Goal: Task Accomplishment & Management: Manage account settings

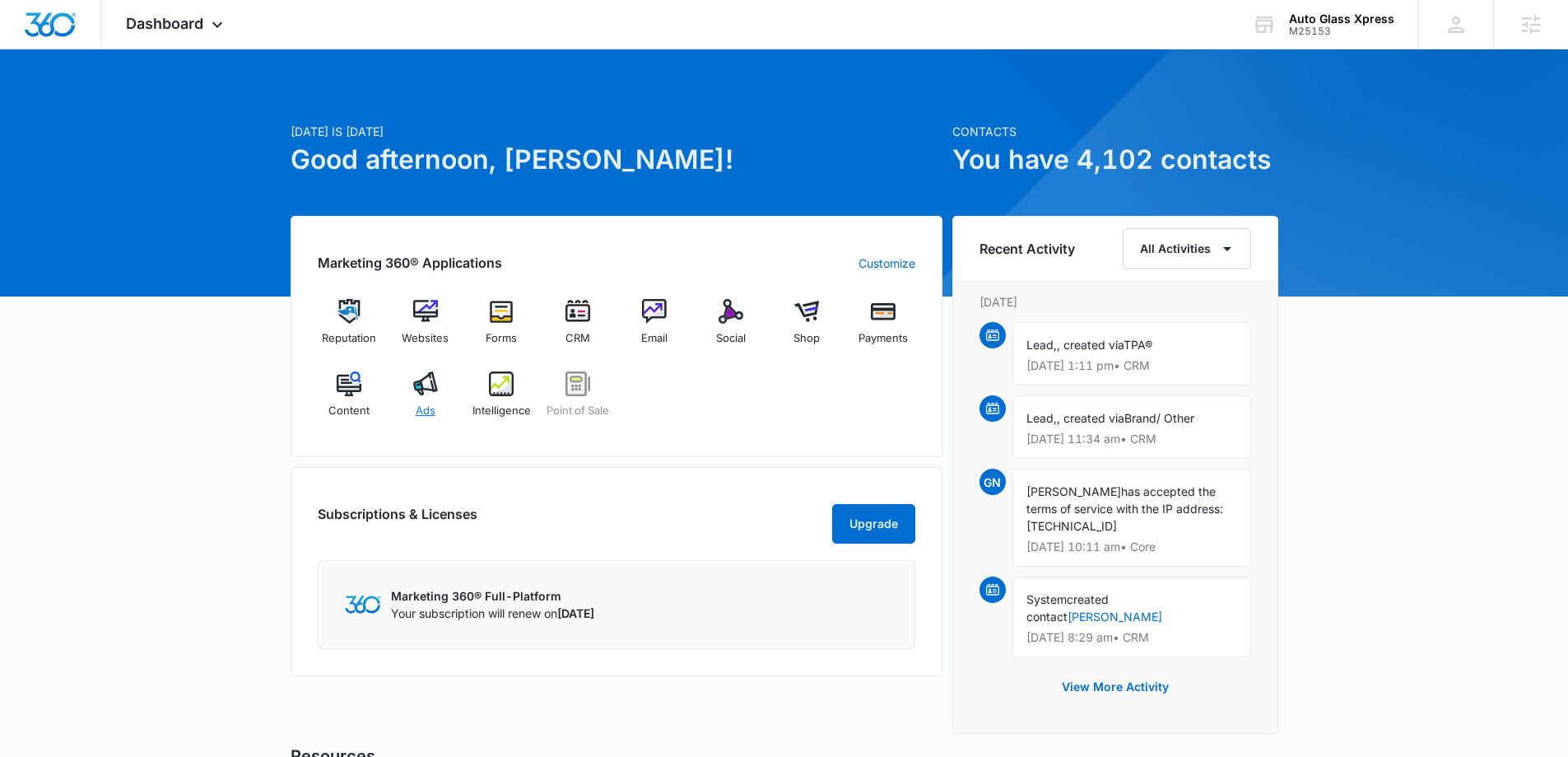
click at [434, 380] on img at bounding box center [425, 383] width 25 height 25
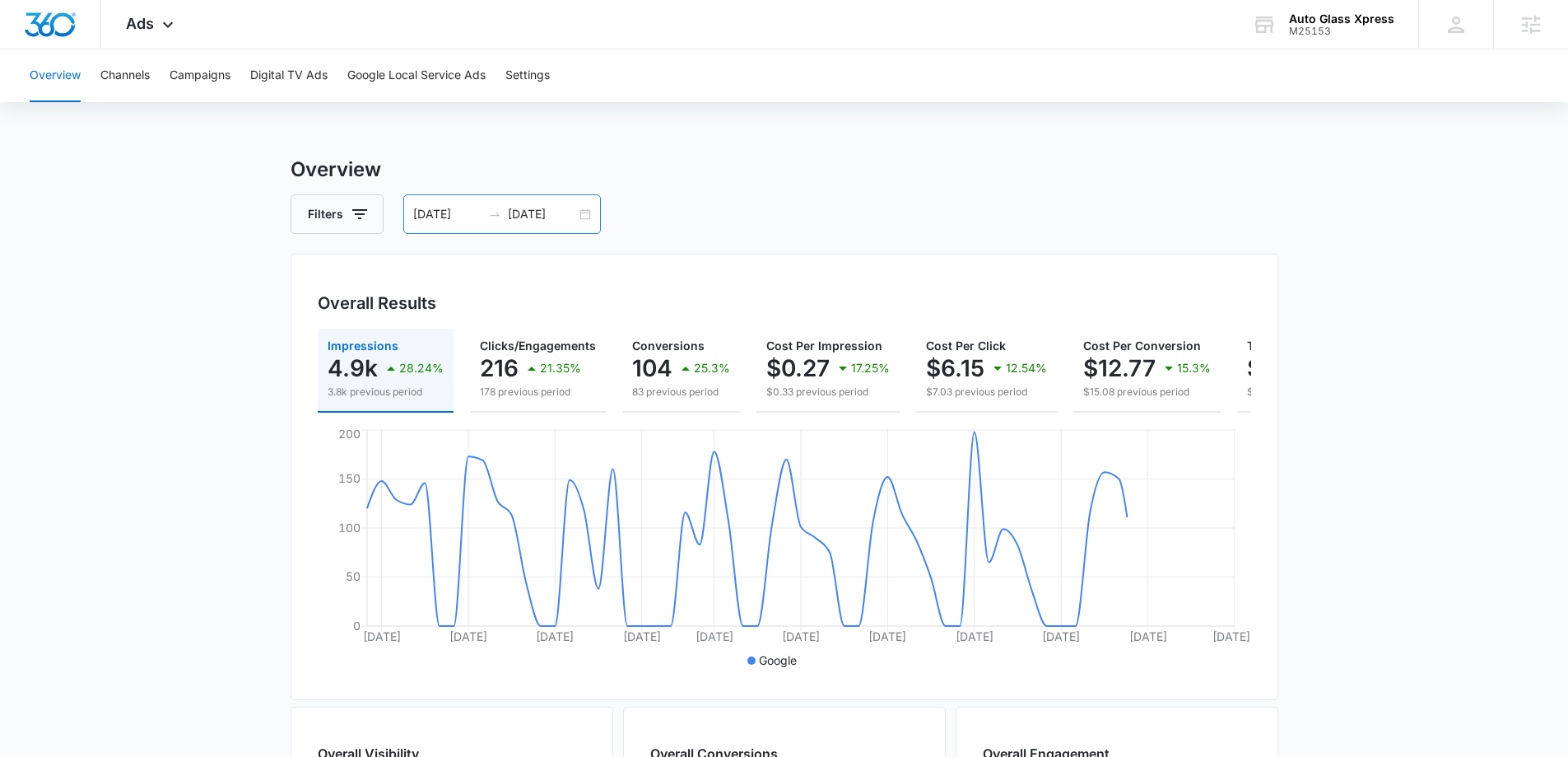
click at [588, 216] on div "[DATE] [DATE]" at bounding box center [502, 214] width 197 height 40
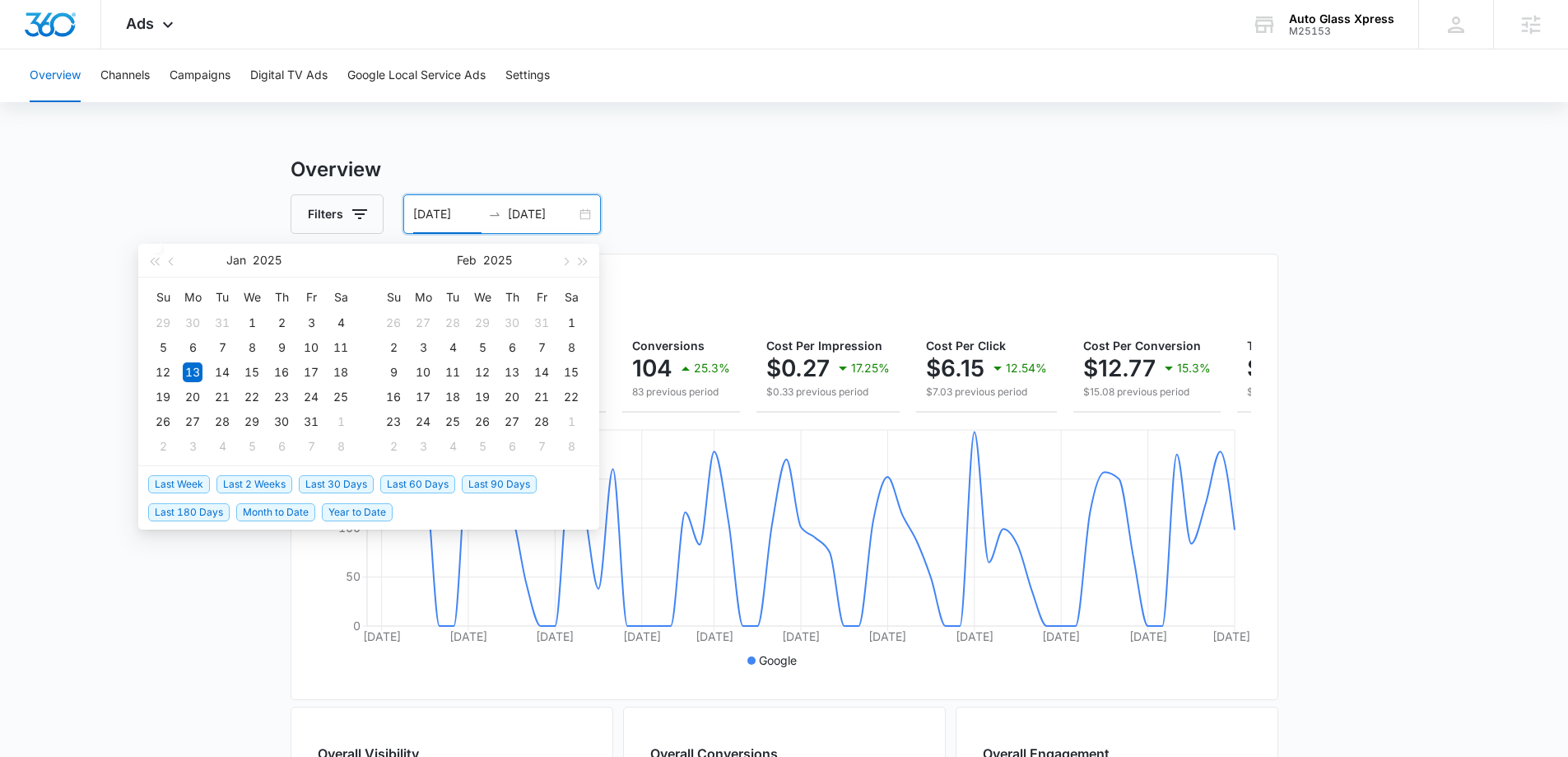
click at [326, 488] on span "Last 30 Days" at bounding box center [336, 484] width 75 height 18
type input "[DATE]"
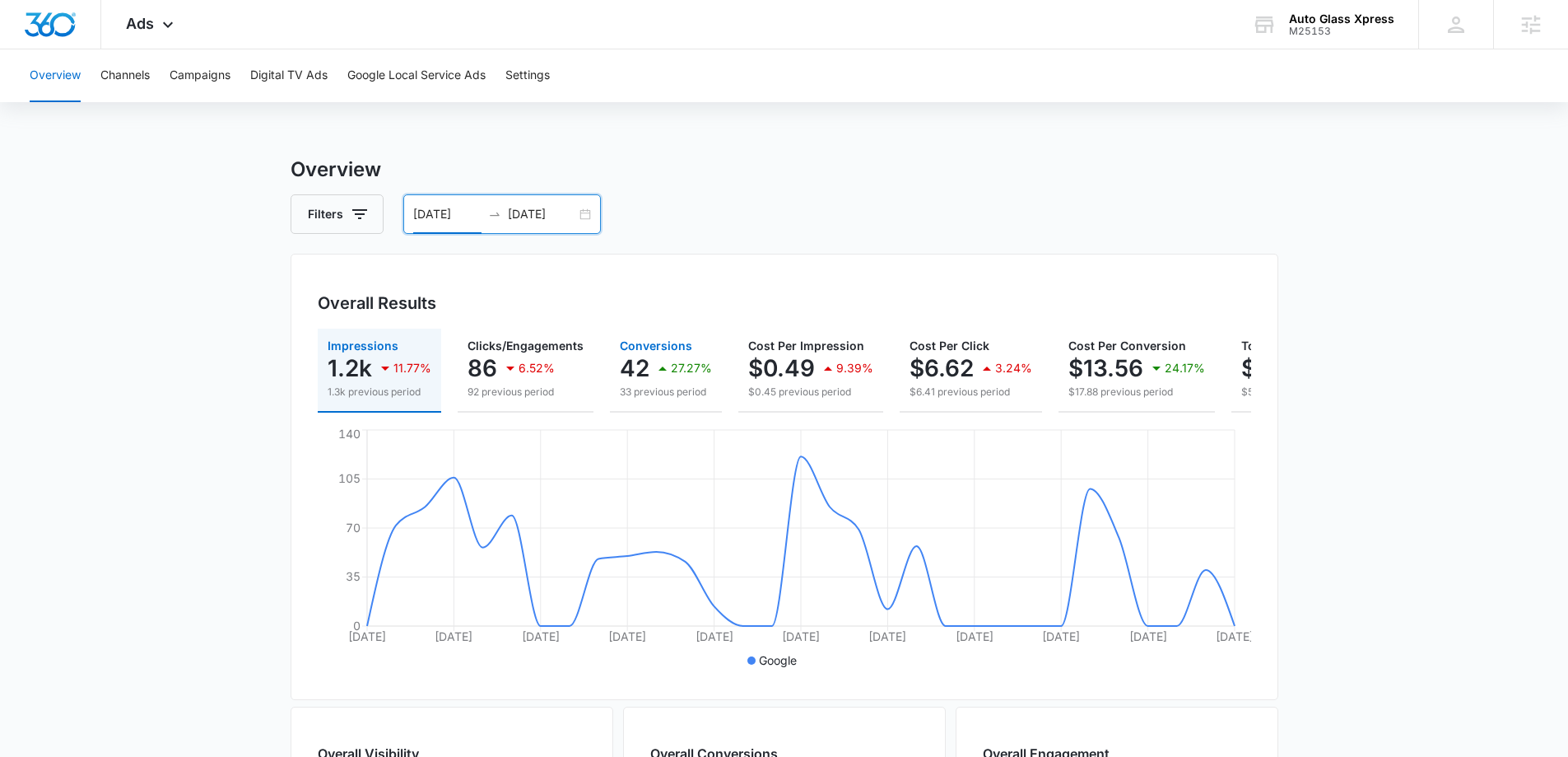
click at [654, 357] on div "27.27%" at bounding box center [682, 368] width 59 height 33
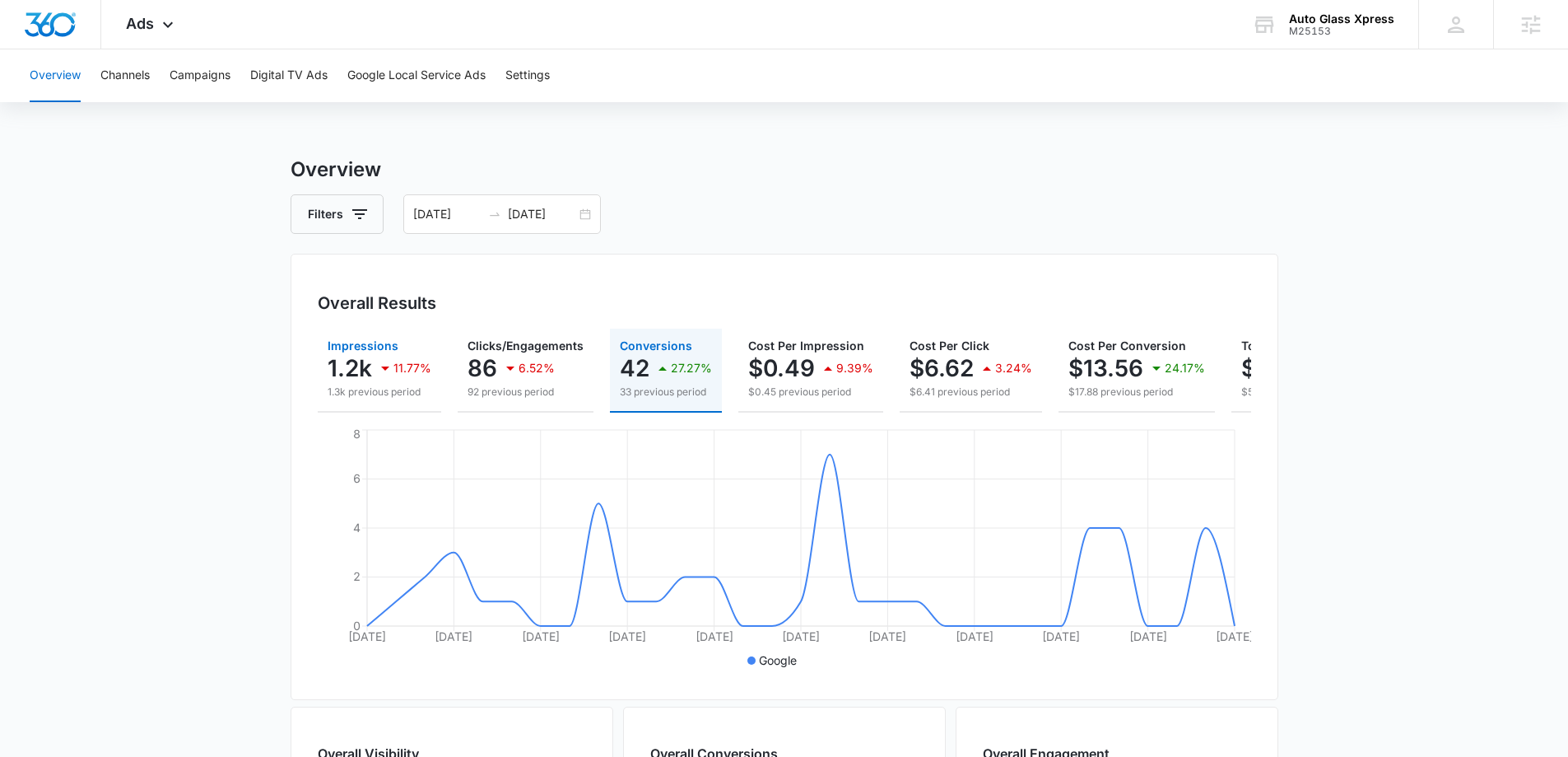
click at [349, 369] on p "1.2k" at bounding box center [350, 368] width 45 height 27
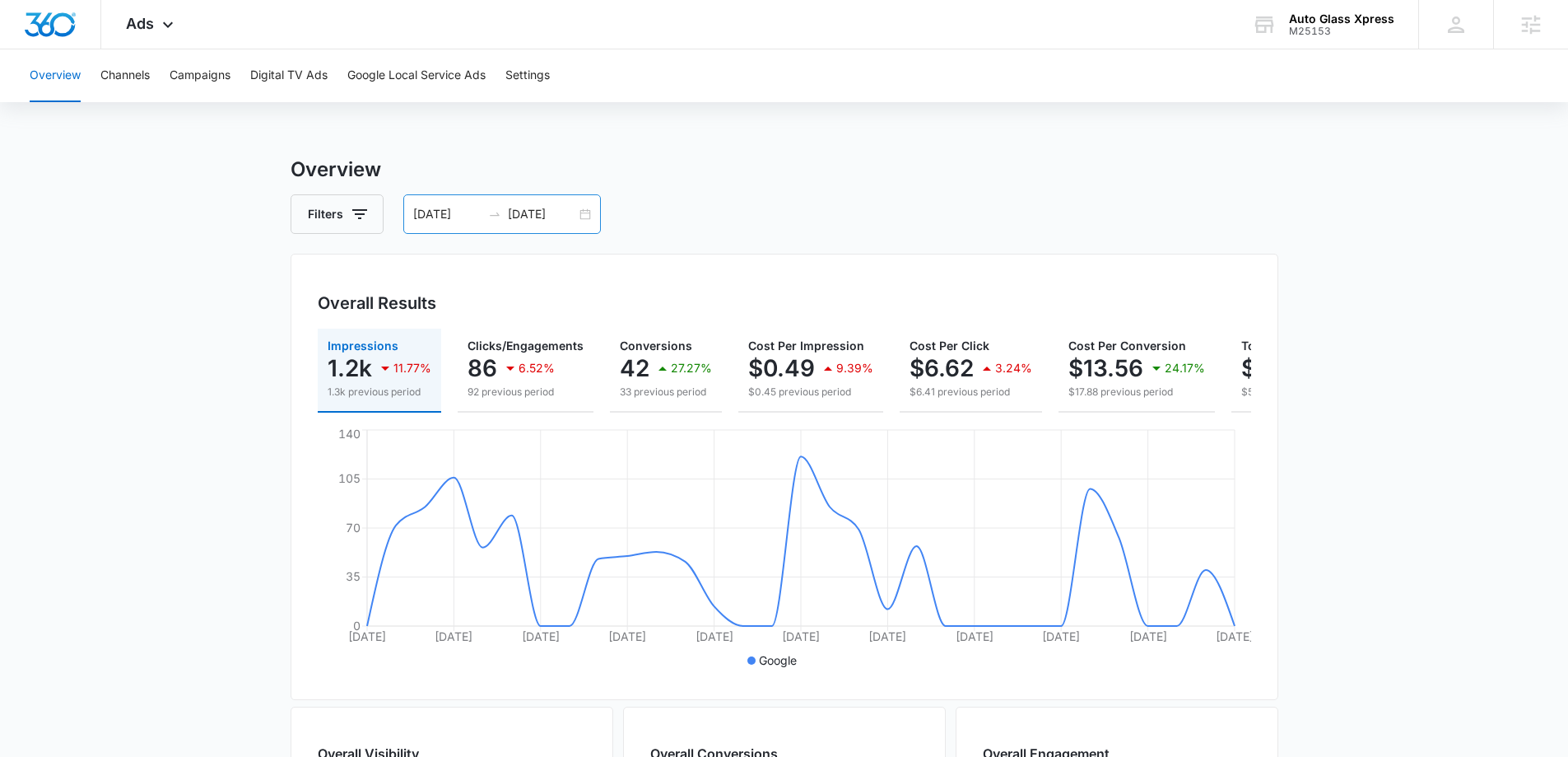
click at [585, 218] on div "[DATE] [DATE]" at bounding box center [502, 214] width 197 height 40
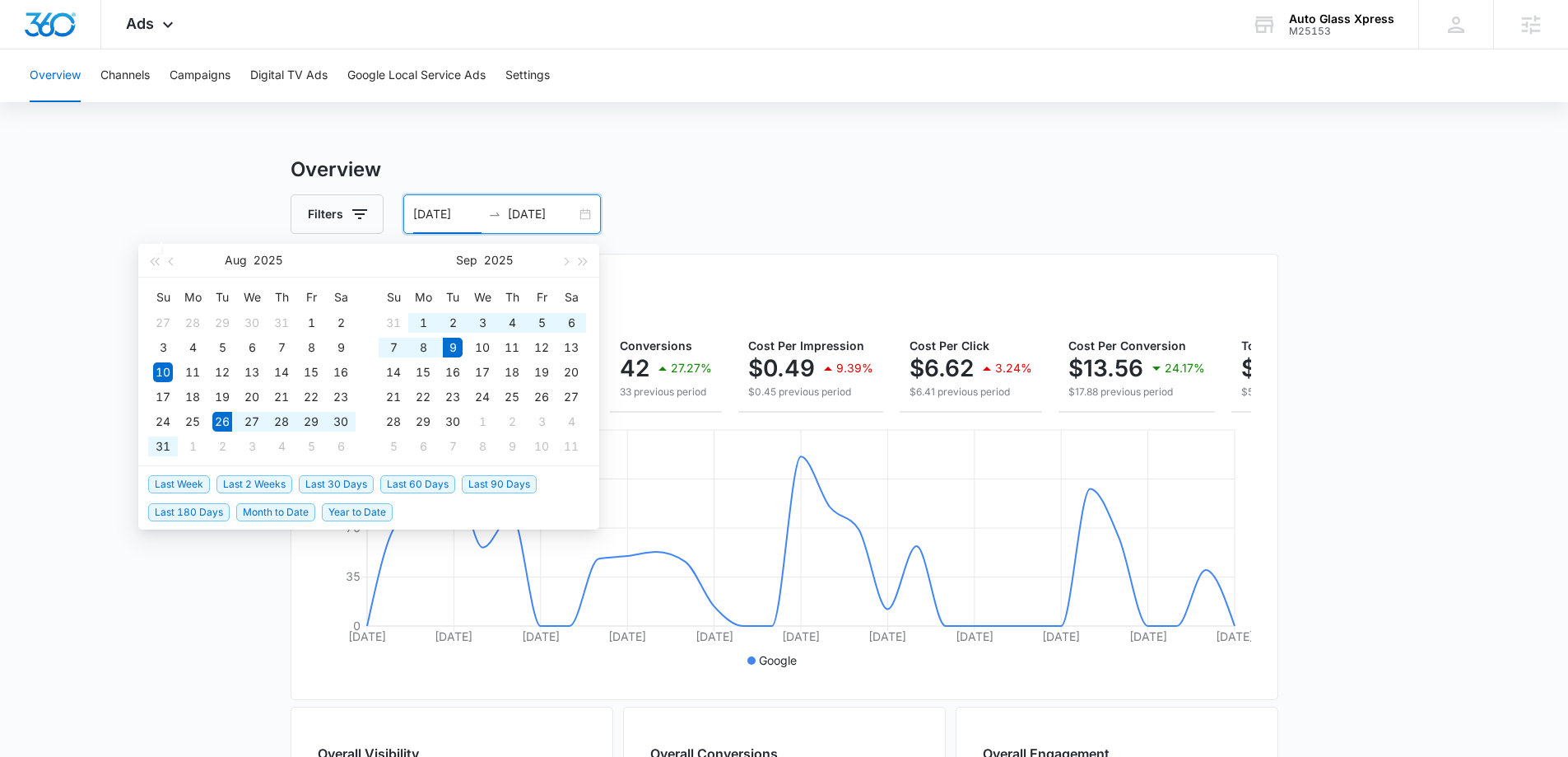
click at [272, 482] on span "Last 2 Weeks" at bounding box center [254, 484] width 76 height 18
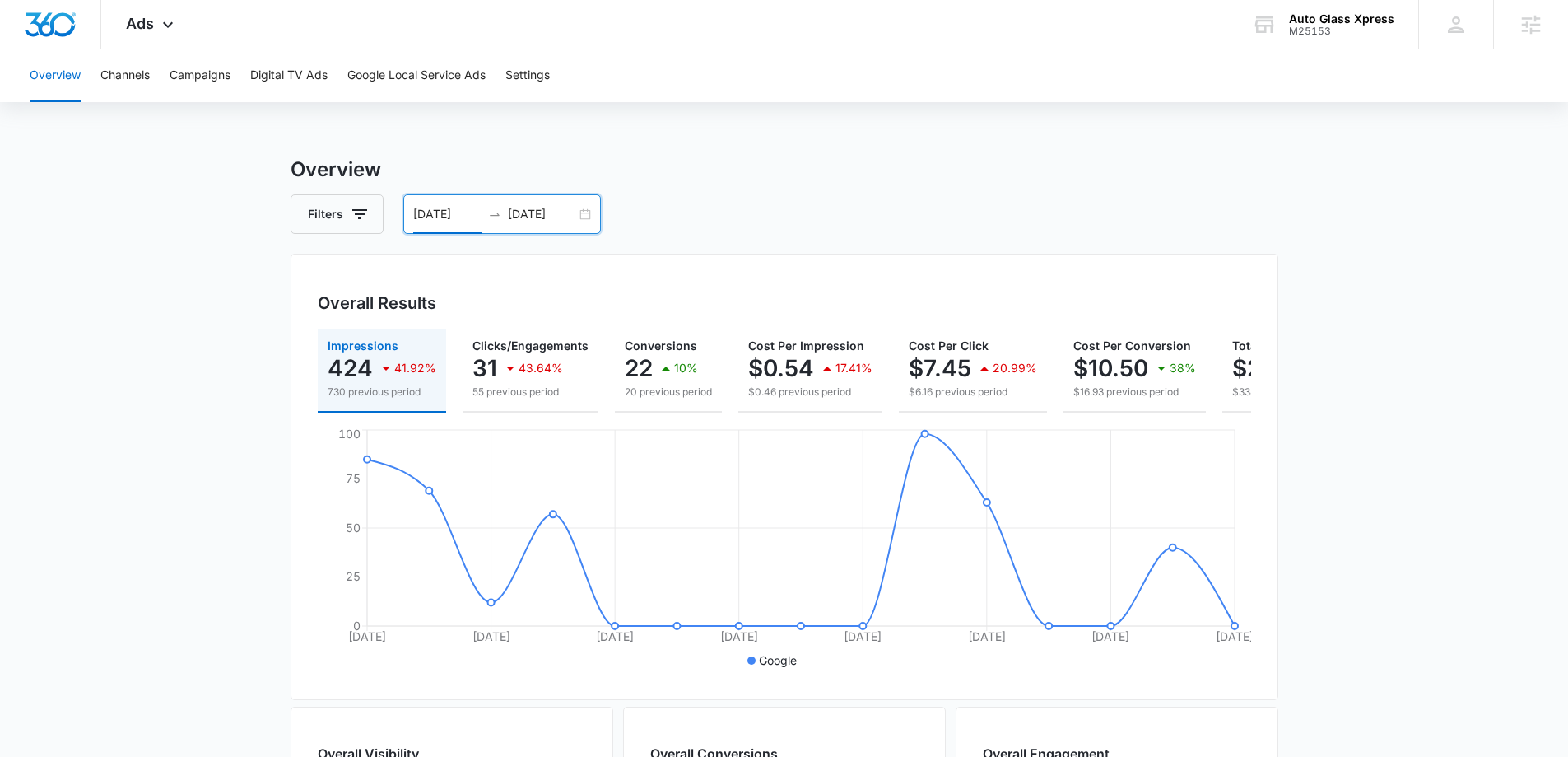
drag, startPoint x: 569, startPoint y: 227, endPoint x: 584, endPoint y: 225, distance: 15.1
click at [575, 226] on div "[DATE] [DATE]" at bounding box center [502, 214] width 197 height 40
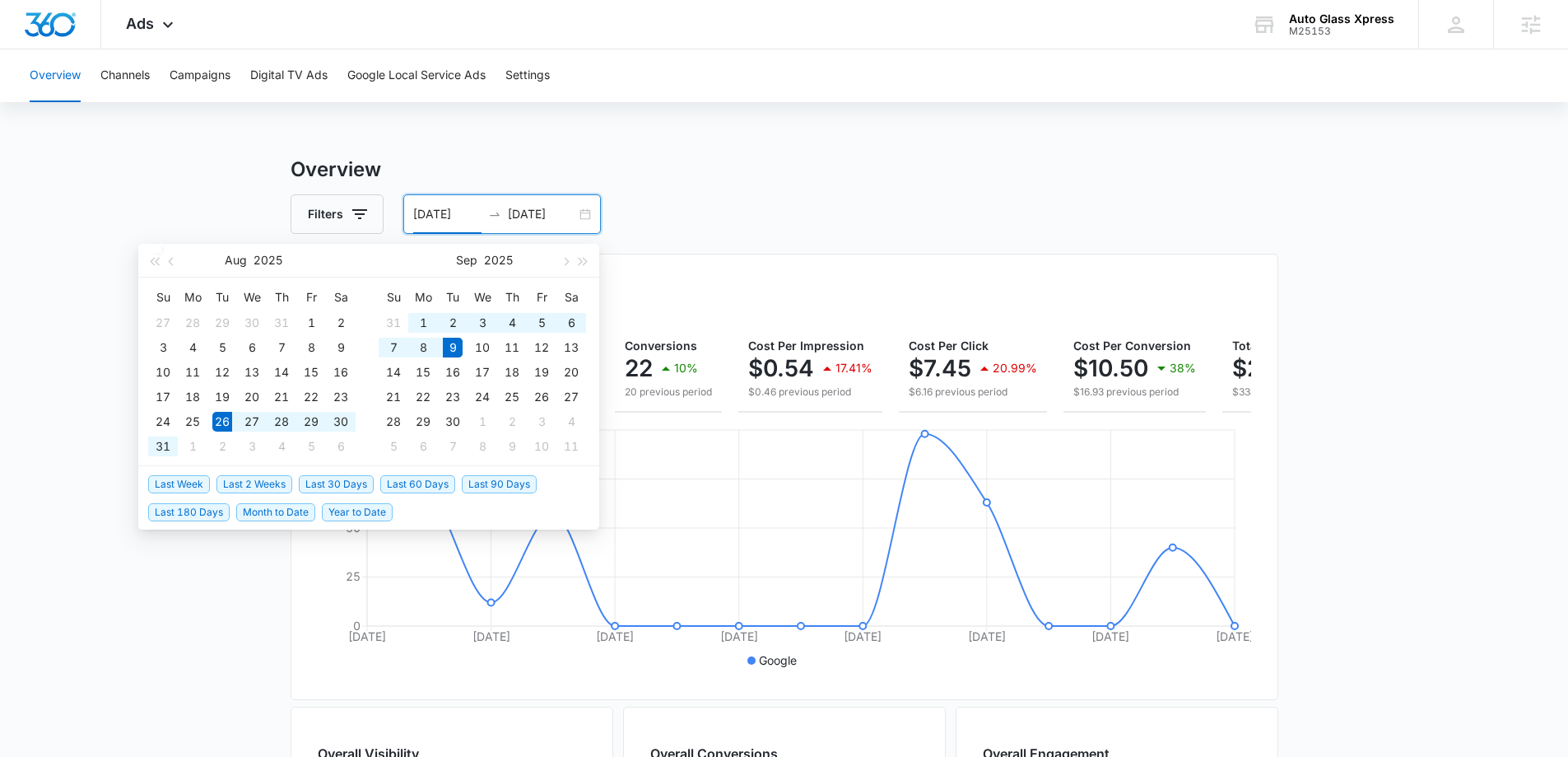
click at [586, 224] on div "[DATE] [DATE]" at bounding box center [502, 214] width 197 height 40
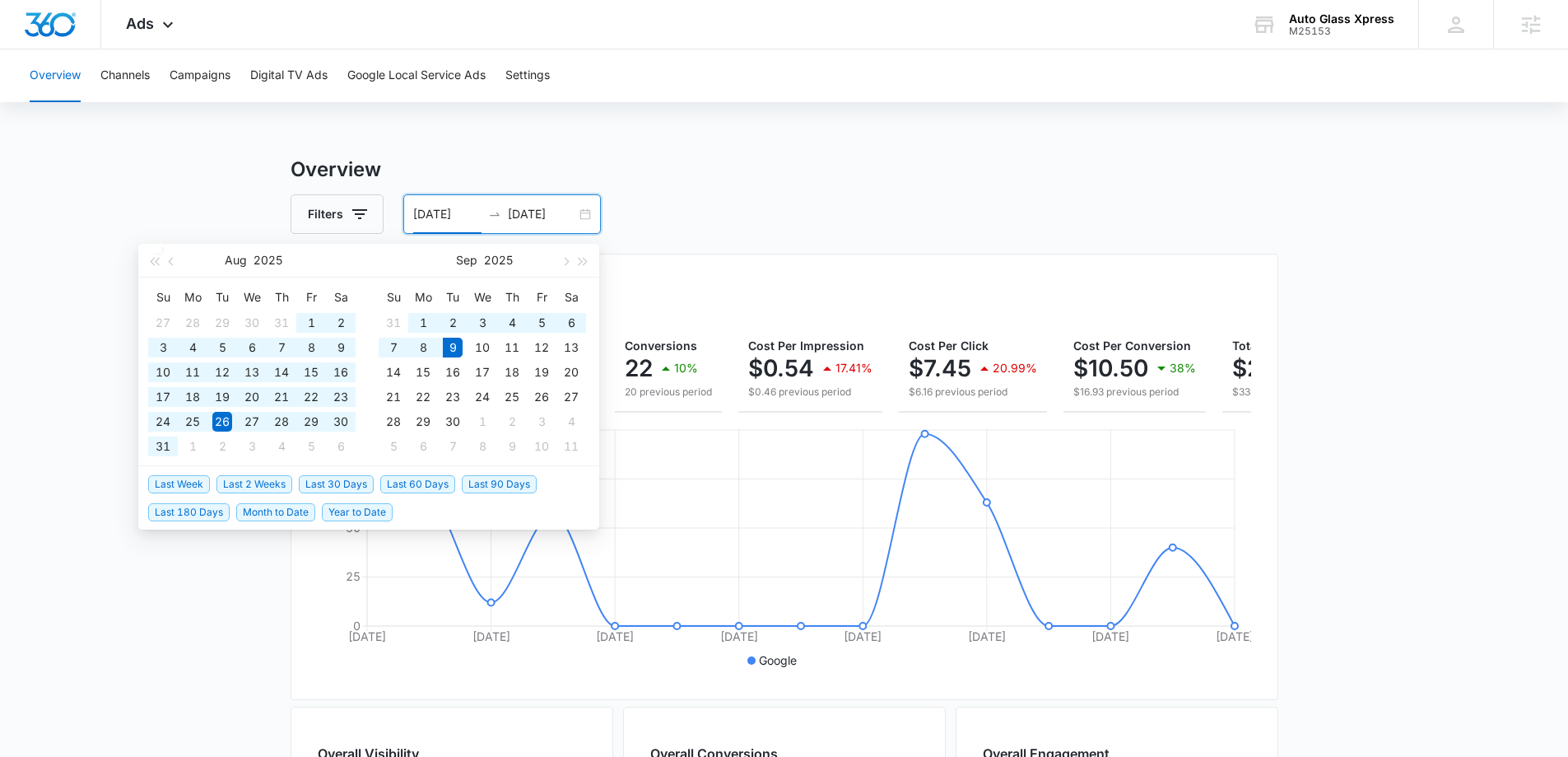
click at [500, 481] on span "Last 90 Days" at bounding box center [499, 484] width 75 height 18
type input "[DATE]"
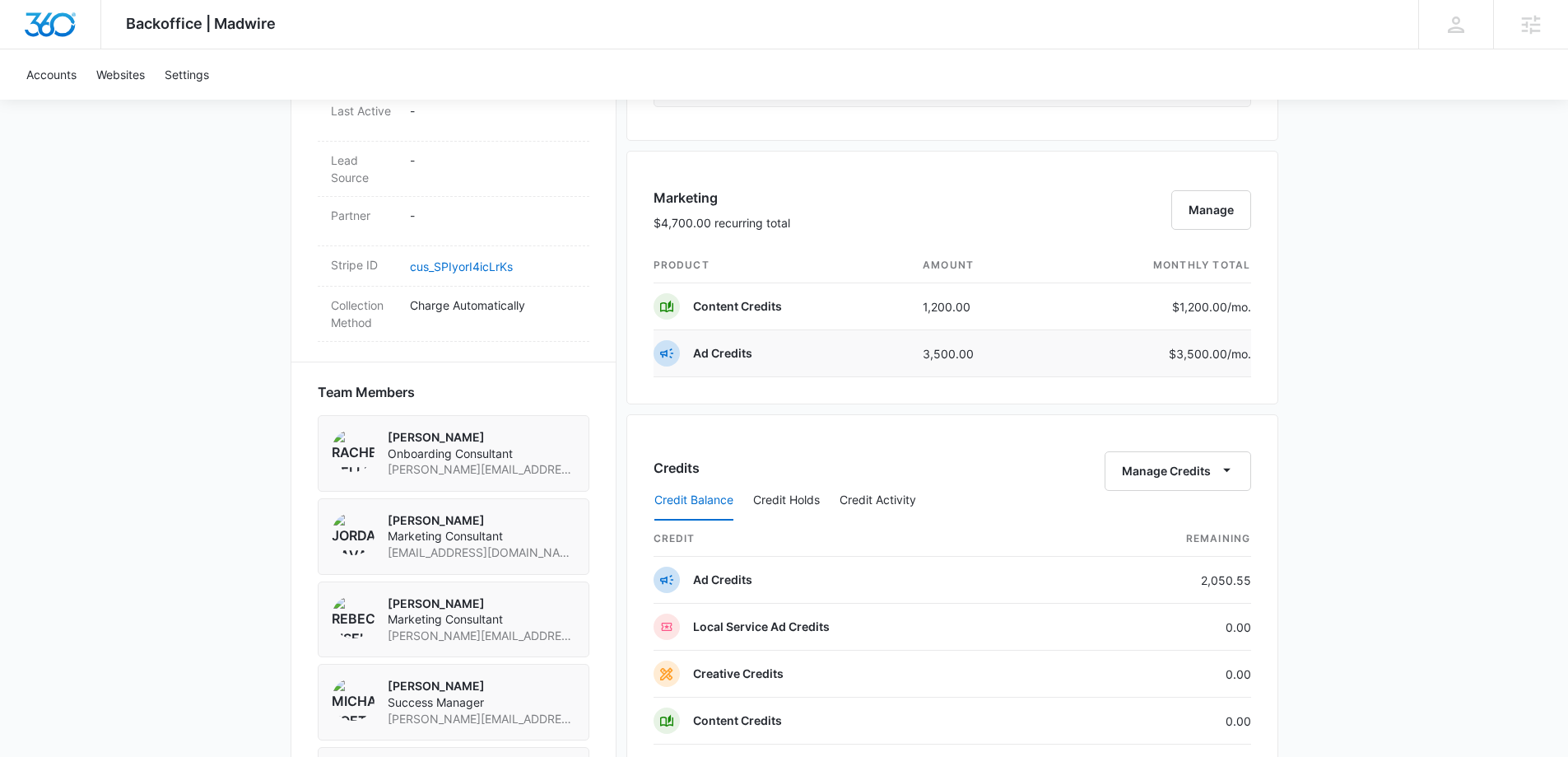
scroll to position [1070, 0]
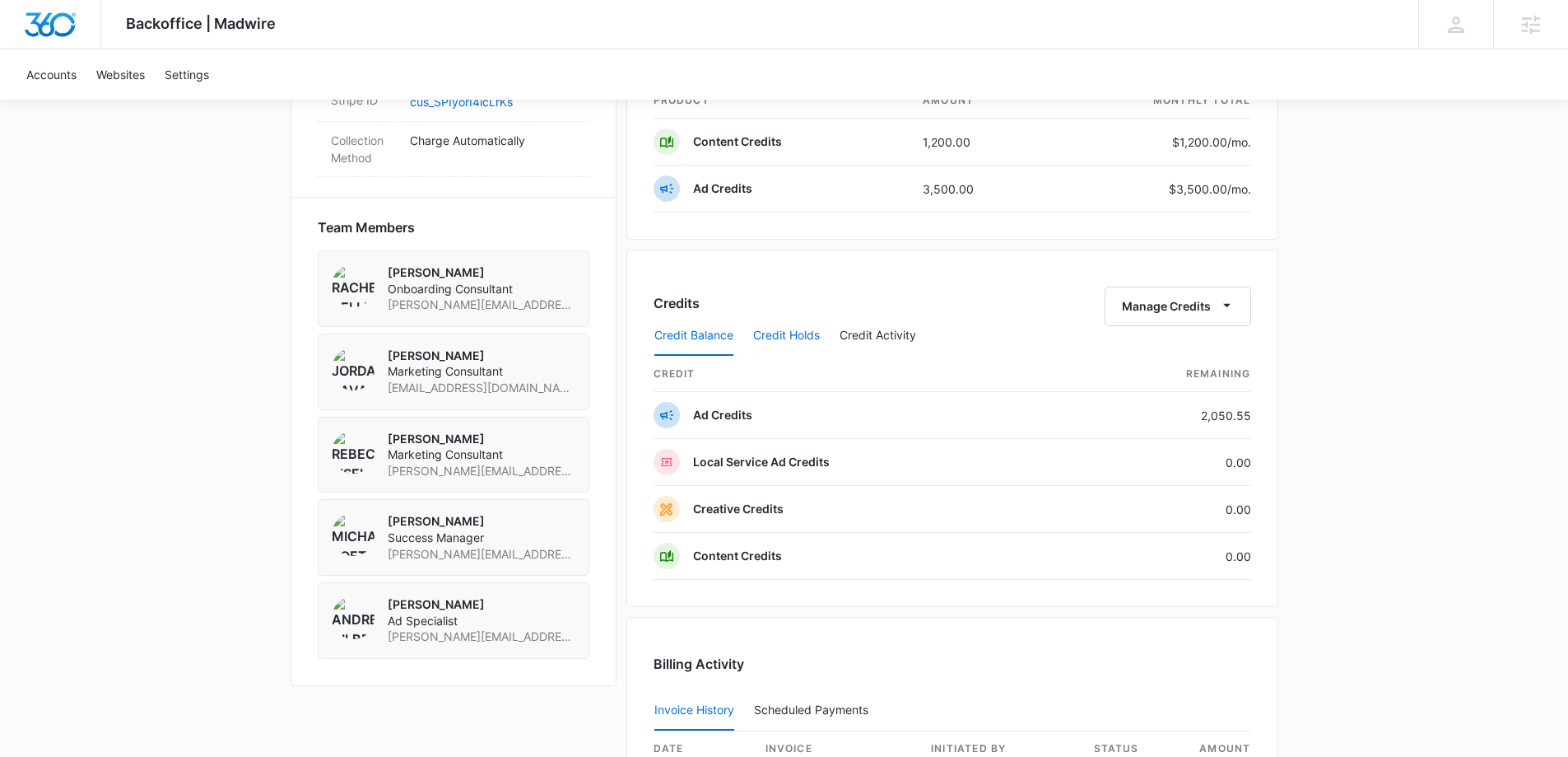
click at [796, 332] on button "Credit Holds" at bounding box center [786, 336] width 66 height 40
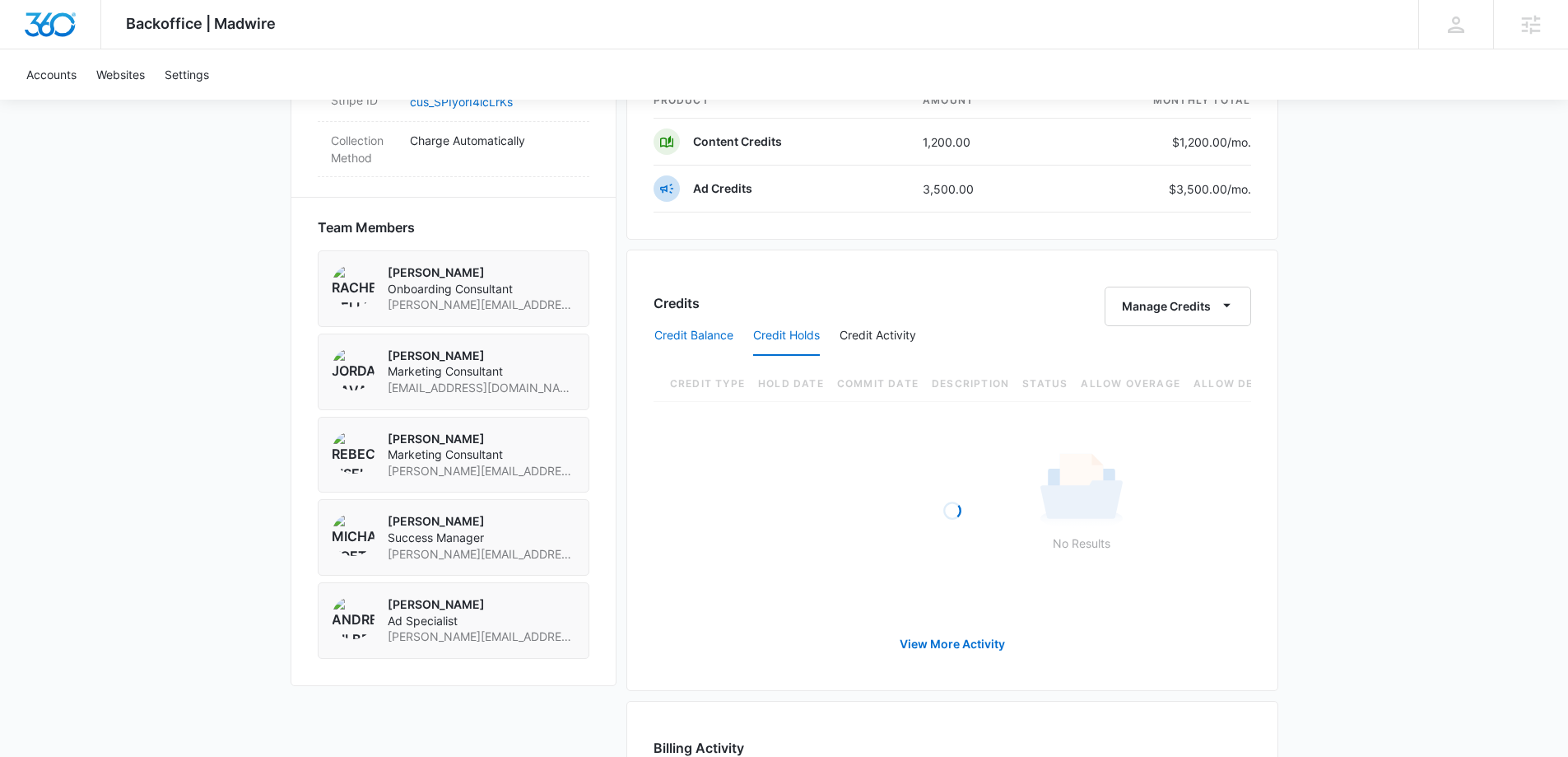
click at [703, 333] on button "Credit Balance" at bounding box center [694, 336] width 79 height 40
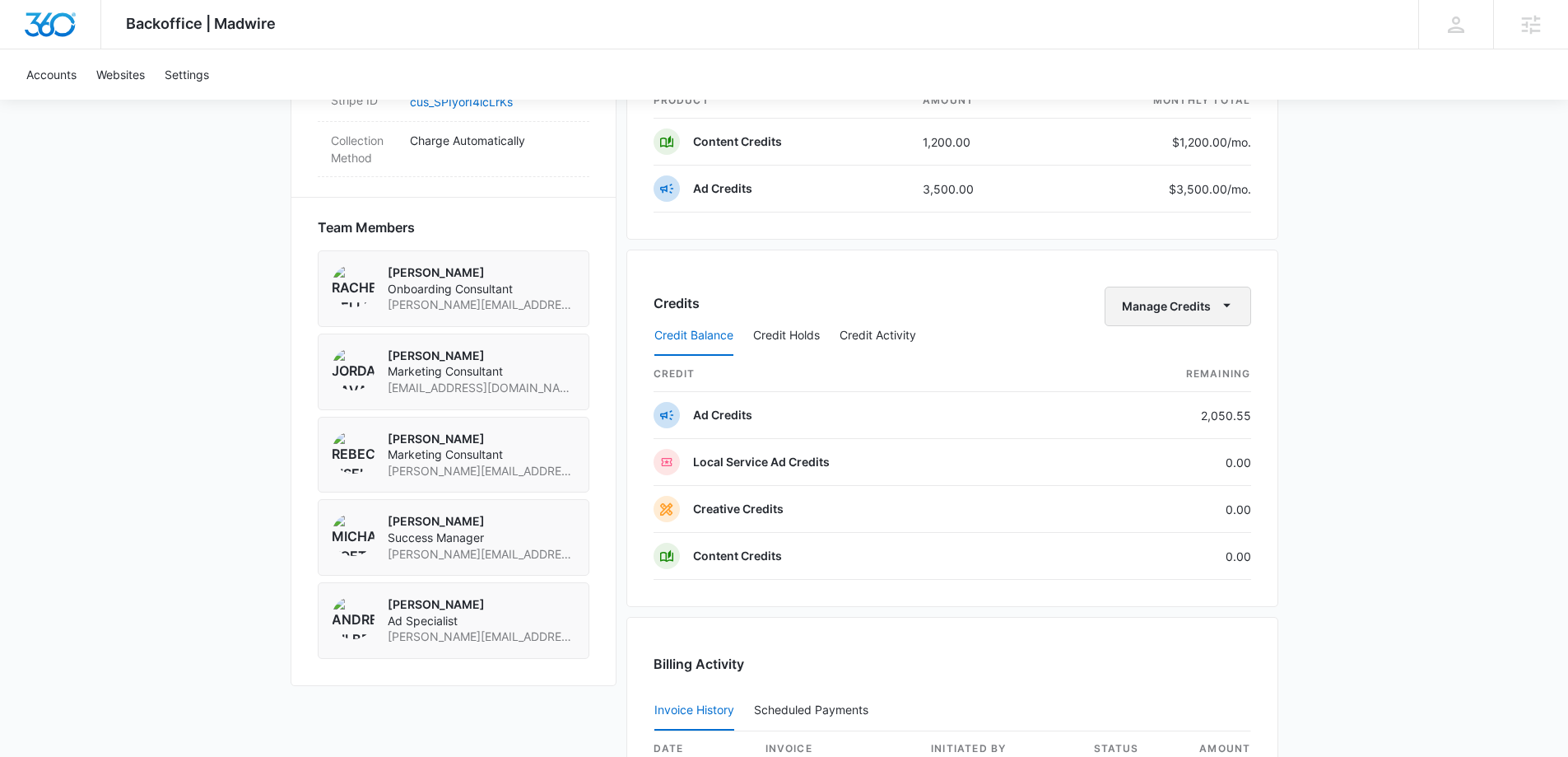
click at [1175, 308] on button "Manage Credits" at bounding box center [1178, 307] width 146 height 40
click at [1165, 360] on div "Transfer Credits" at bounding box center [1168, 358] width 86 height 11
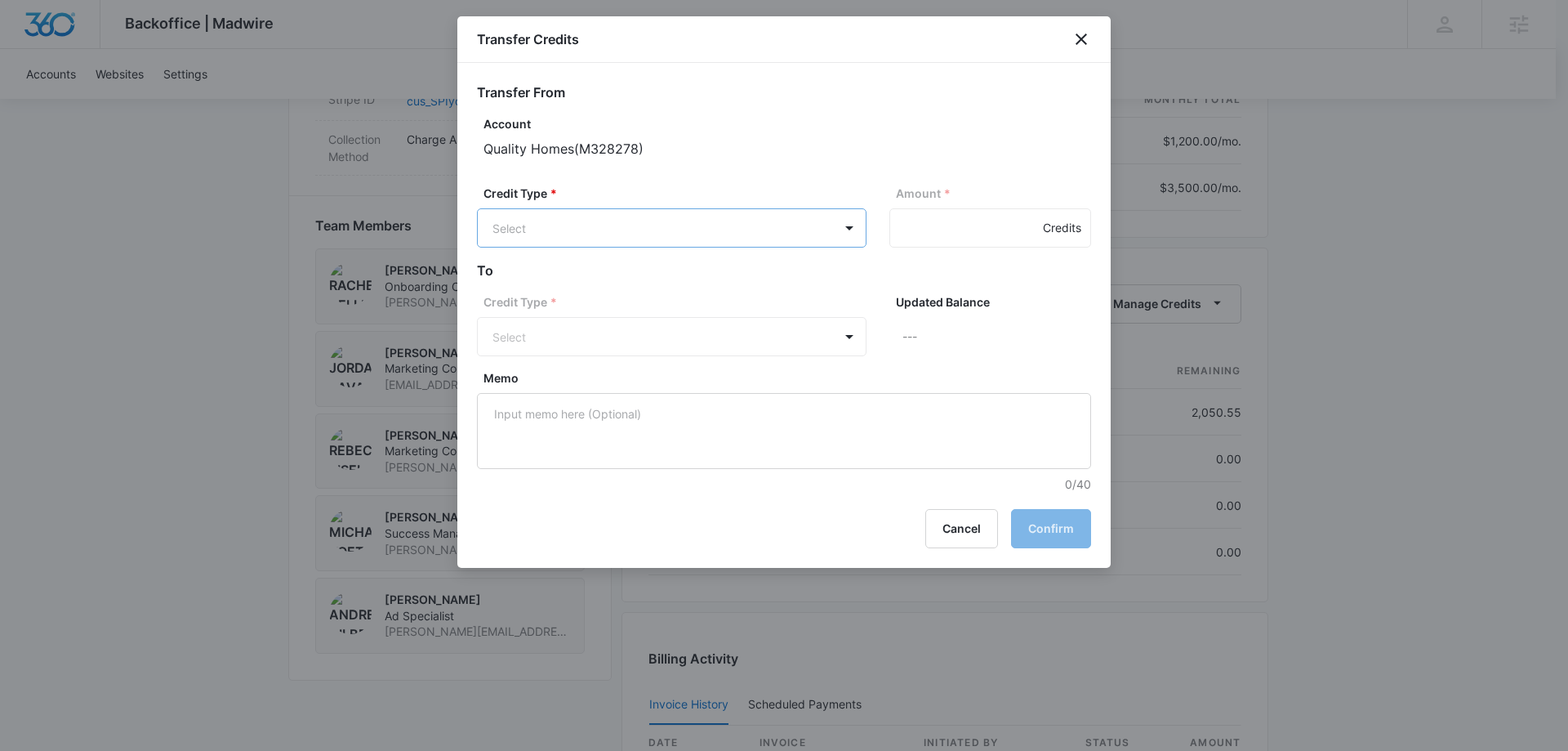
click at [679, 223] on body "Backoffice | Madwire Apps Settings MK Michael Koethe michael.koethe@madwire.com…" at bounding box center [784, 62] width 1568 height 2248
click at [649, 290] on p "Ad Credits (2050.55 Credits)" at bounding box center [613, 290] width 156 height 17
click at [610, 324] on body "Backoffice | Madwire Apps Settings MK Michael Koethe michael.koethe@madwire.com…" at bounding box center [784, 62] width 1568 height 2248
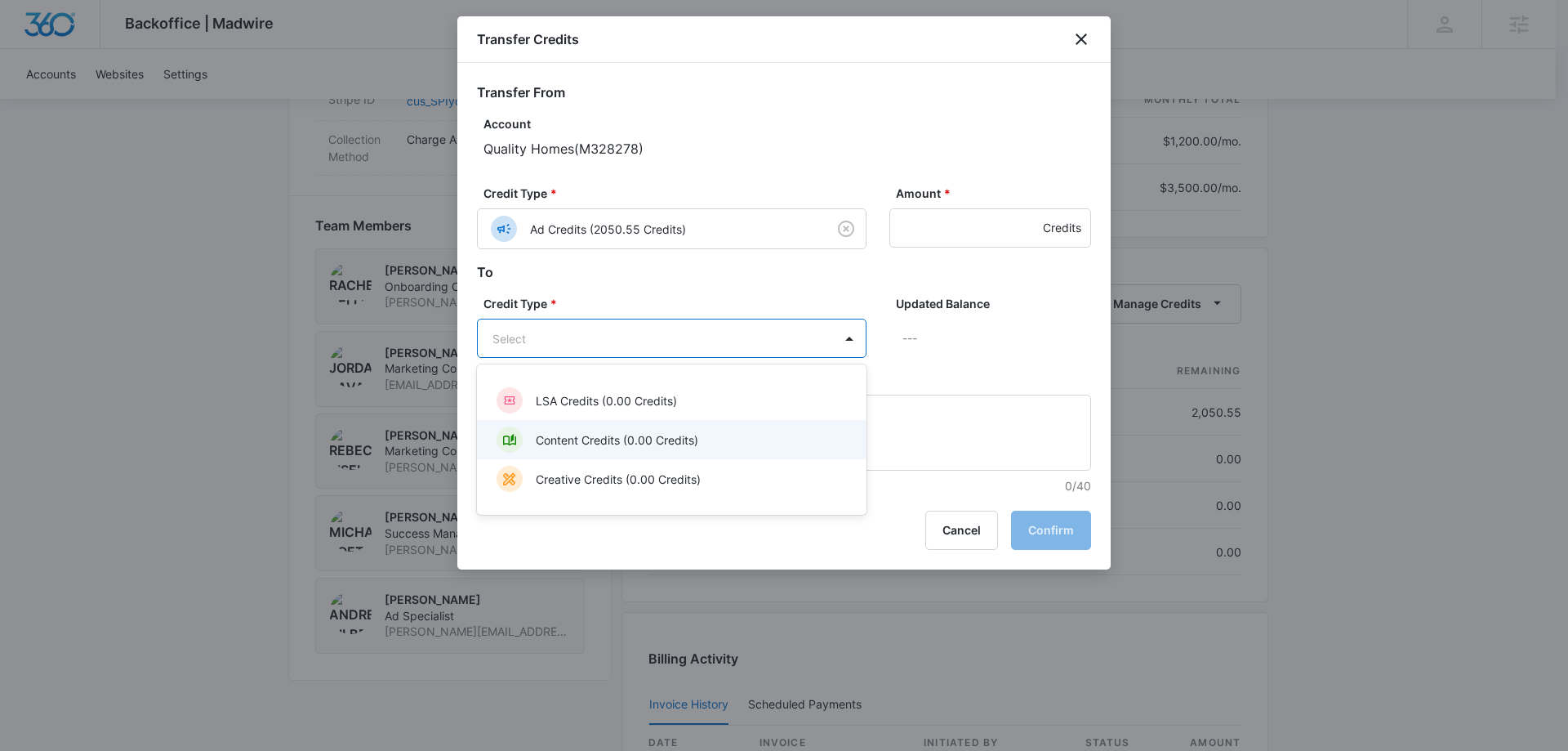
click at [611, 439] on p "Content Credits (0.00 Credits)" at bounding box center [617, 440] width 162 height 17
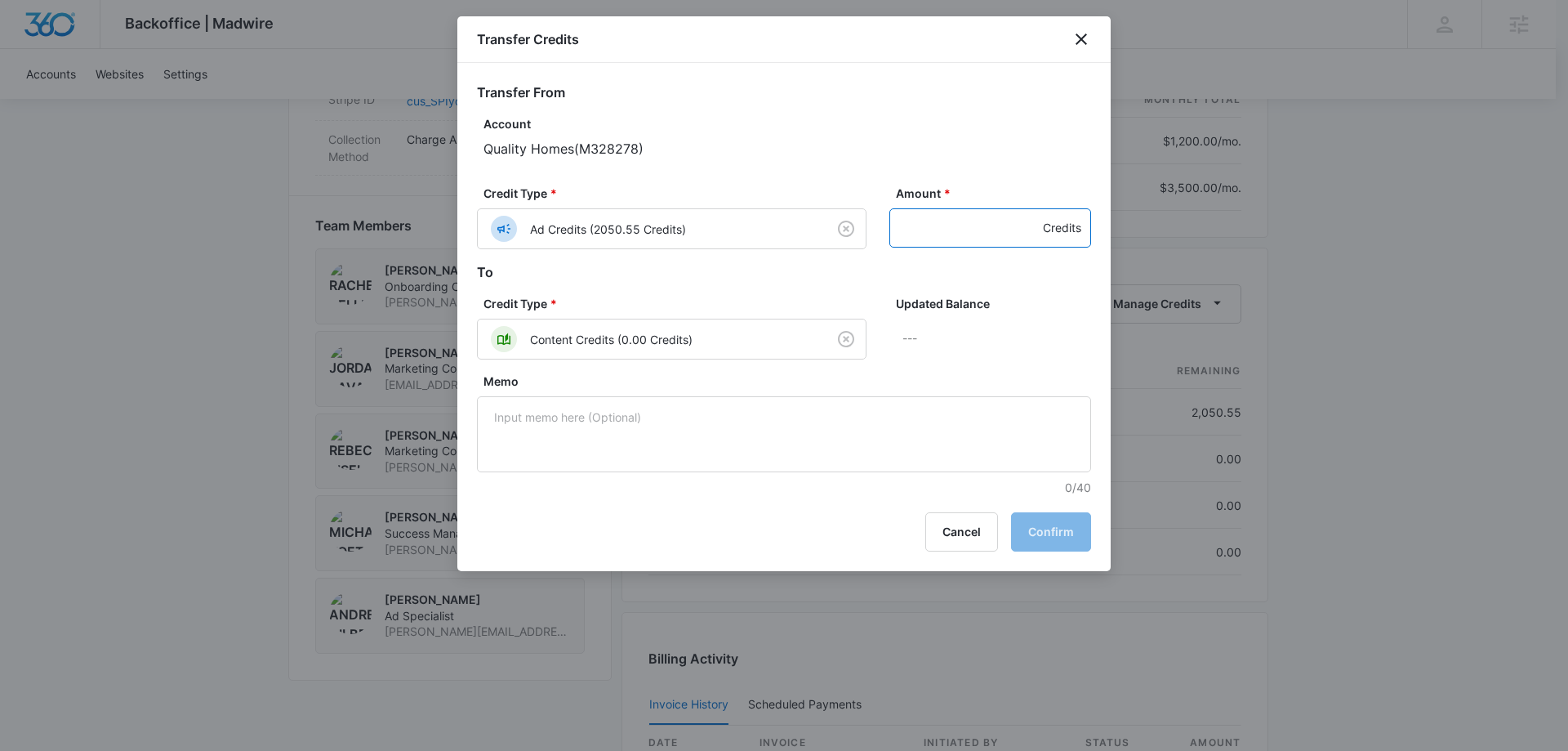
click at [965, 233] on input "Amount *" at bounding box center [990, 228] width 202 height 39
type input "200"
click at [1042, 531] on button "Confirm" at bounding box center [1051, 532] width 80 height 39
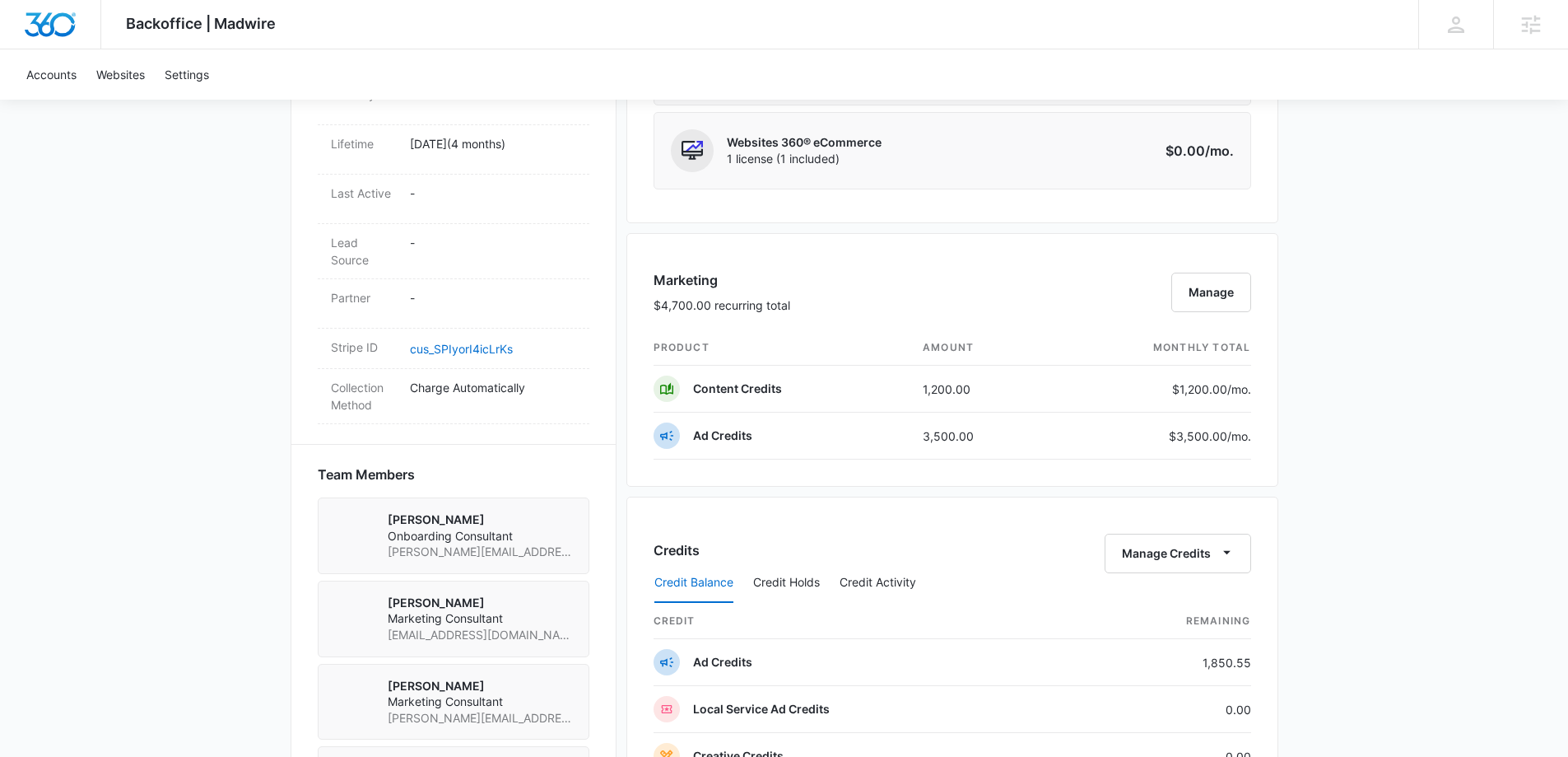
scroll to position [1070, 0]
